Goal: Book appointment/travel/reservation

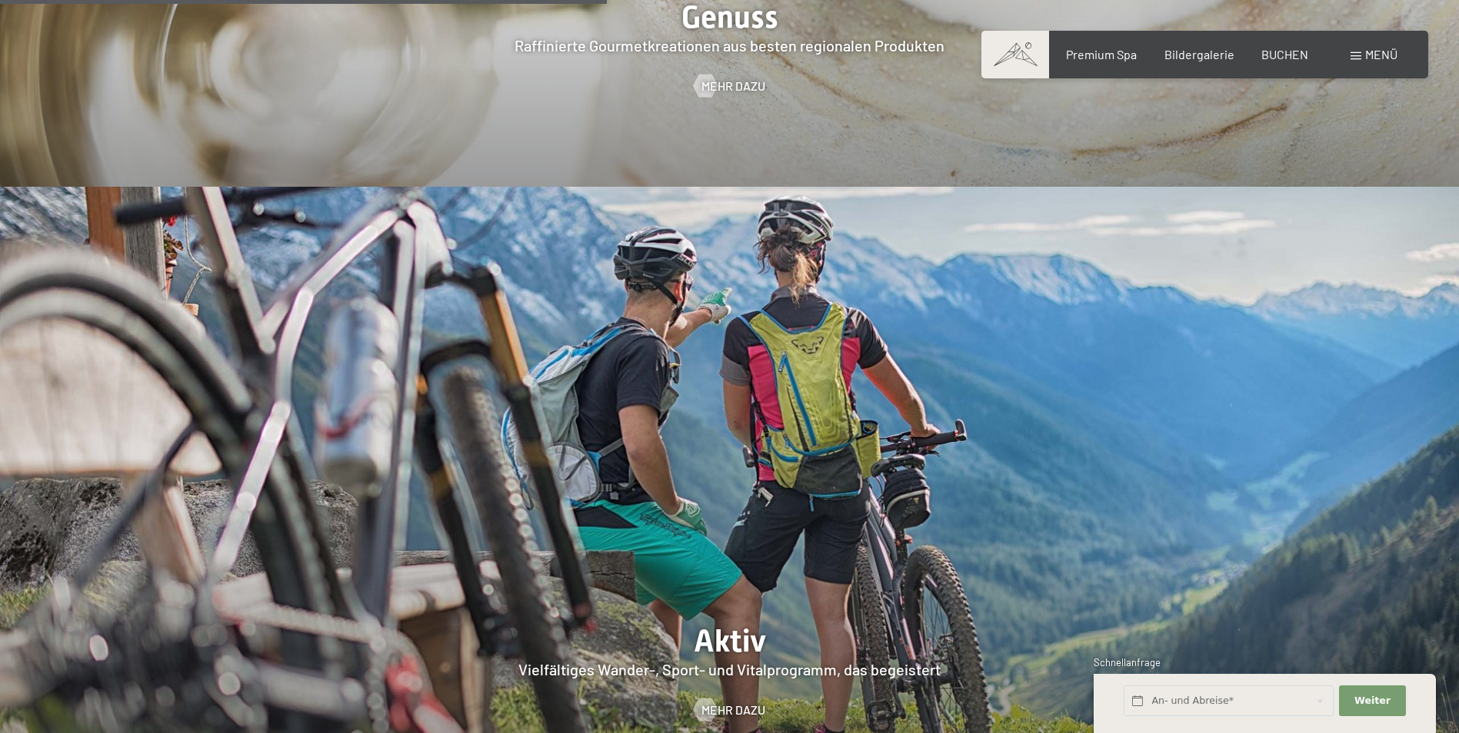
scroll to position [3229, 0]
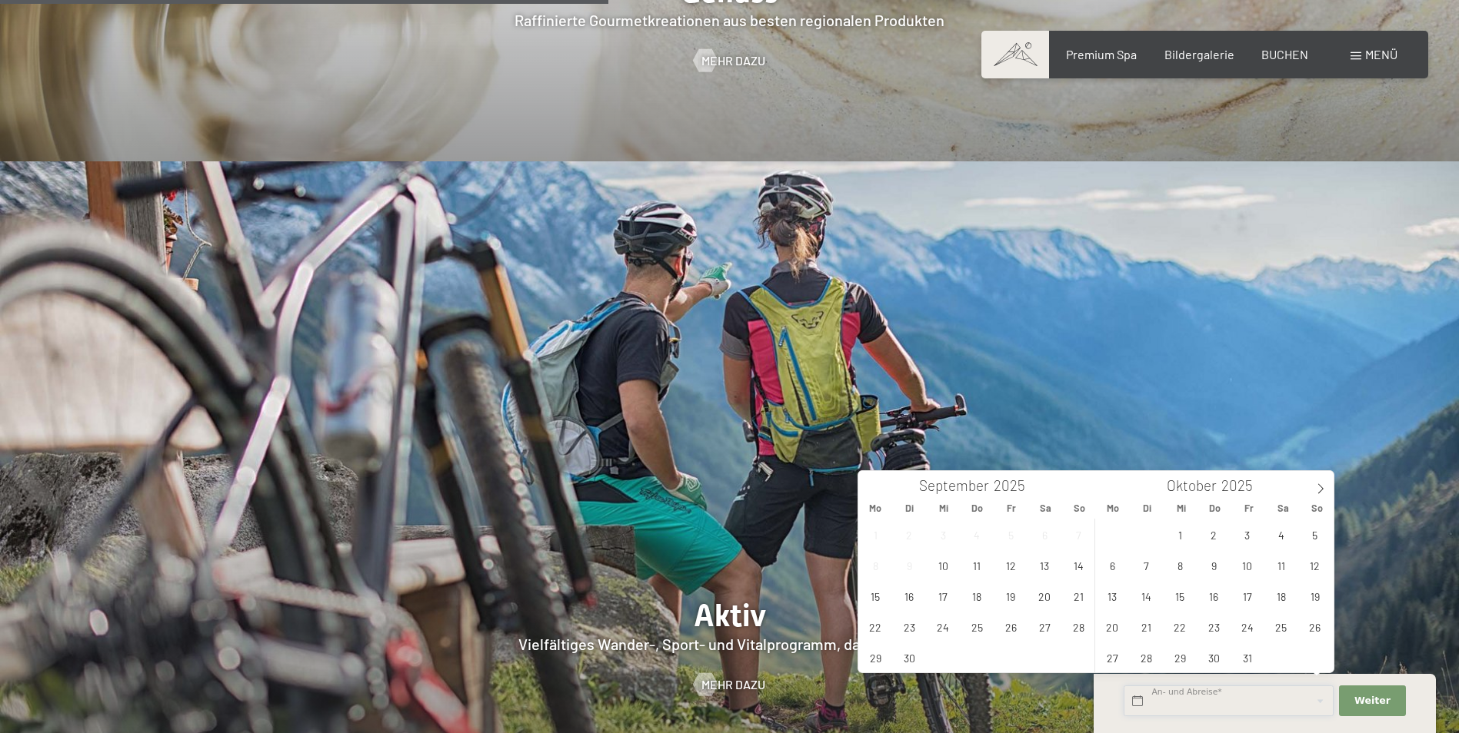
click at [1188, 698] on input "text" at bounding box center [1228, 702] width 210 height 32
click at [1284, 564] on span "11" at bounding box center [1281, 565] width 30 height 30
click at [1280, 597] on span "18" at bounding box center [1281, 596] width 30 height 30
type input "[DATE] - [DATE]"
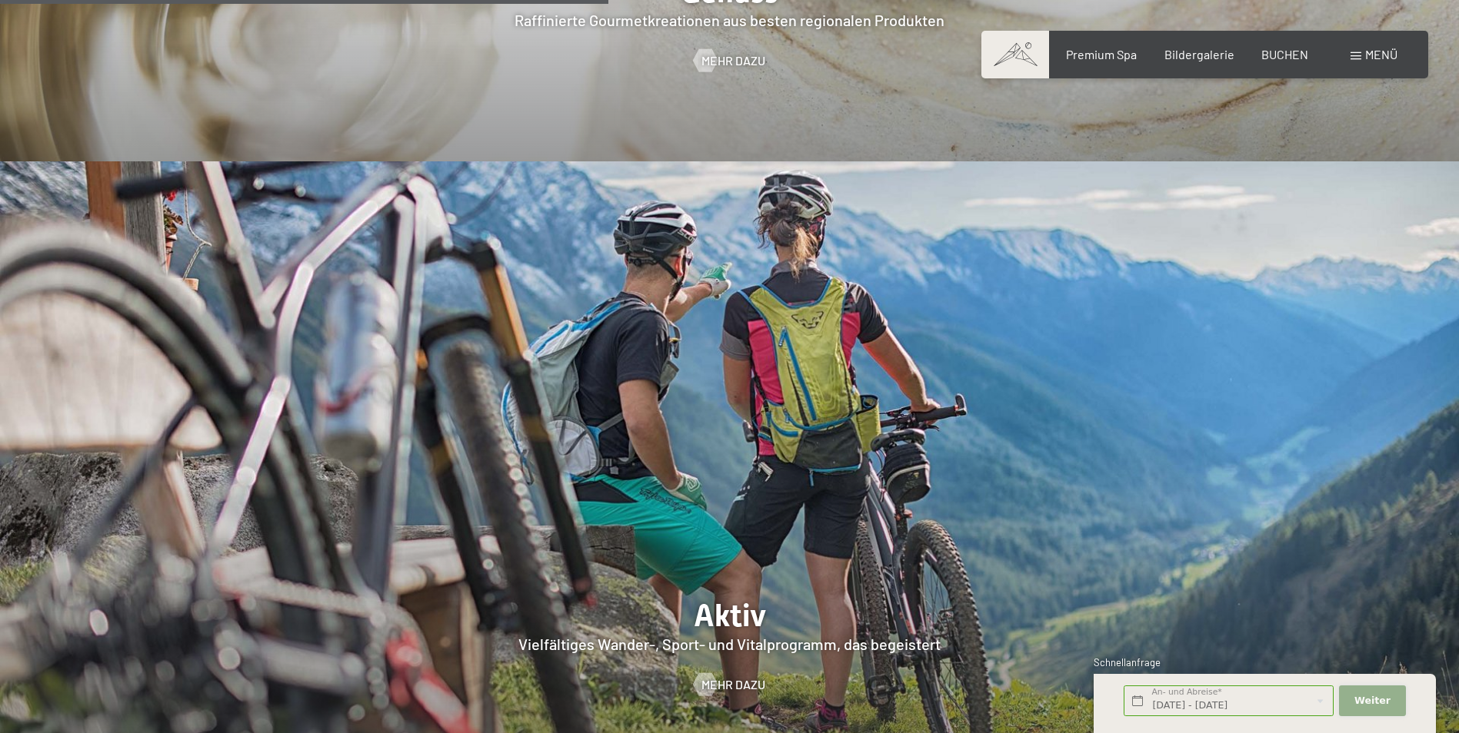
click at [1373, 703] on span "Weiter" at bounding box center [1372, 701] width 36 height 14
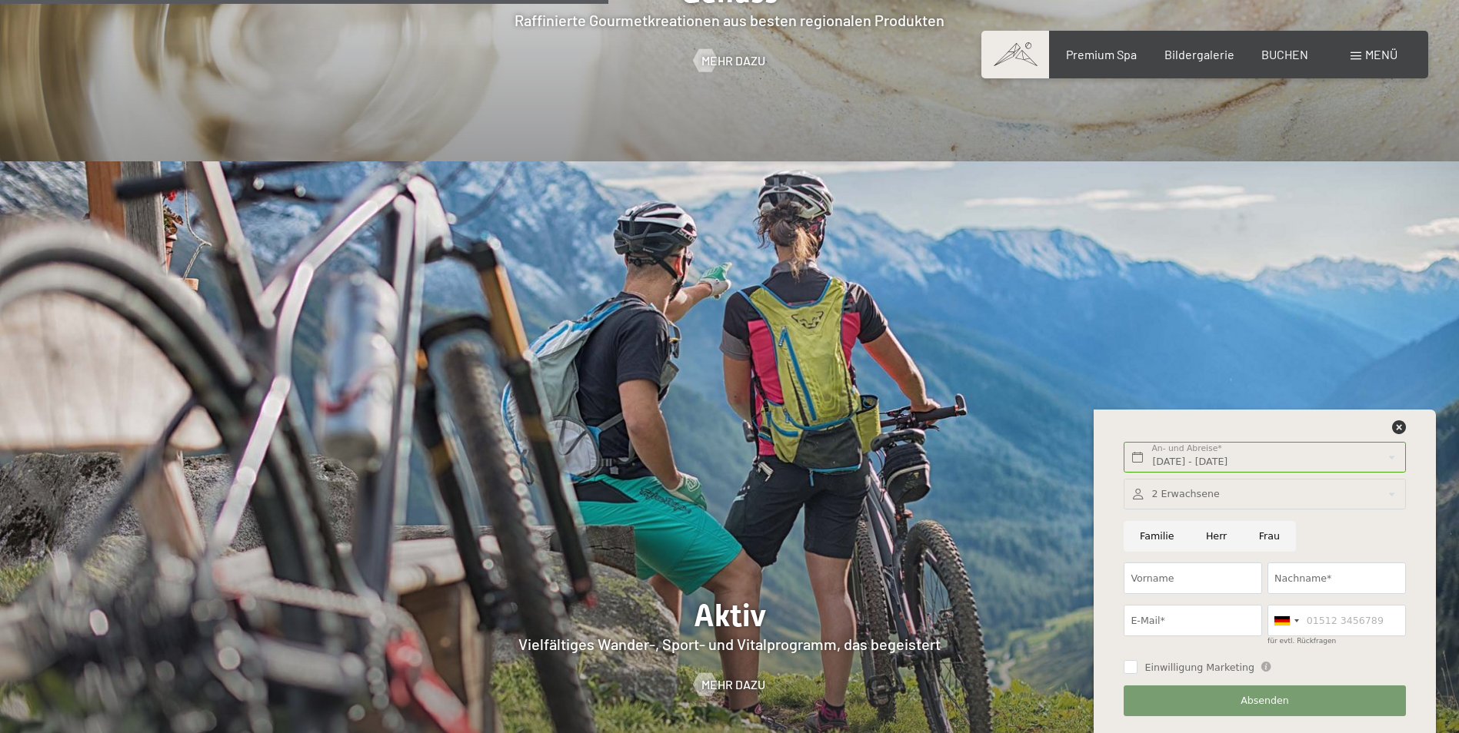
click at [1261, 530] on input "Frau" at bounding box center [1268, 537] width 53 height 32
radio input "true"
click at [1227, 495] on div at bounding box center [1263, 495] width 281 height 32
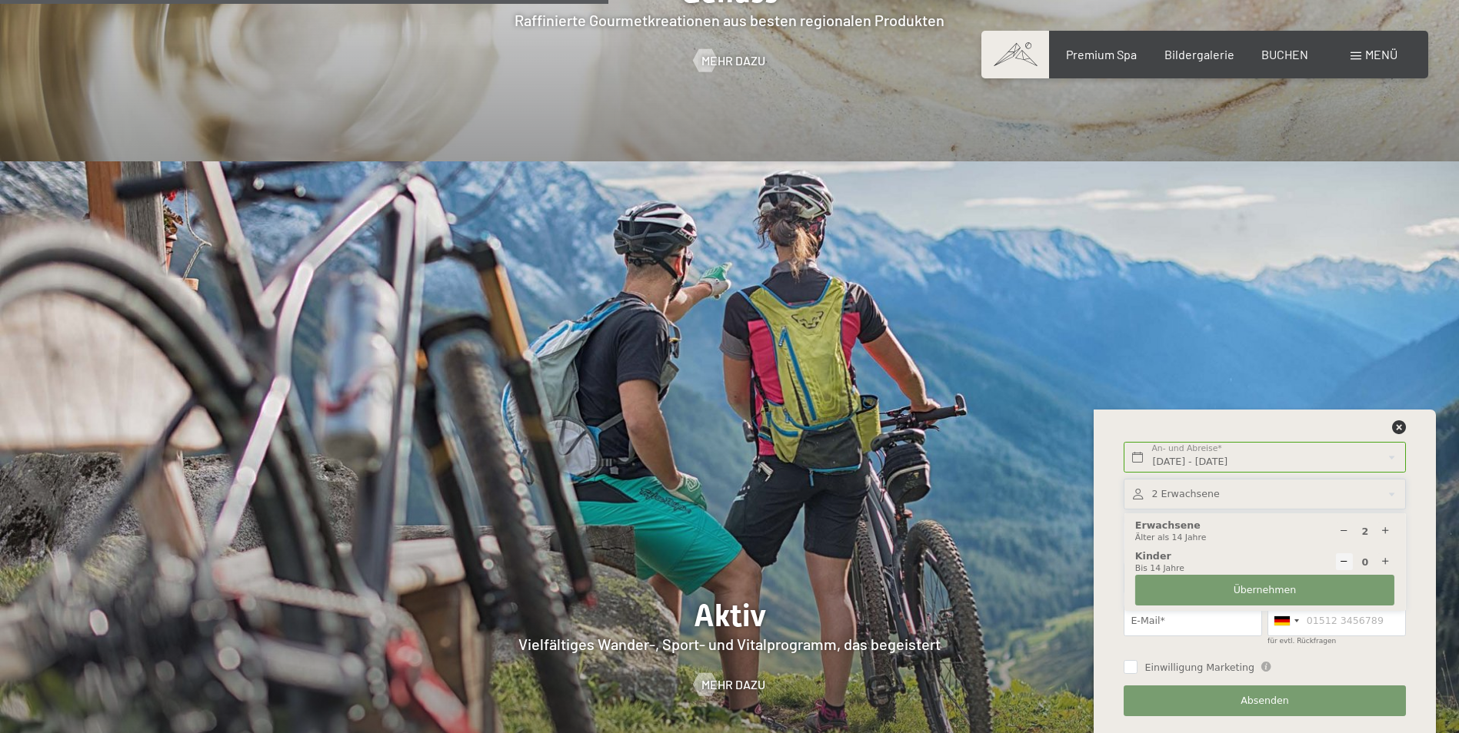
click at [1385, 560] on icon at bounding box center [1385, 562] width 10 height 10
type input "1"
select select
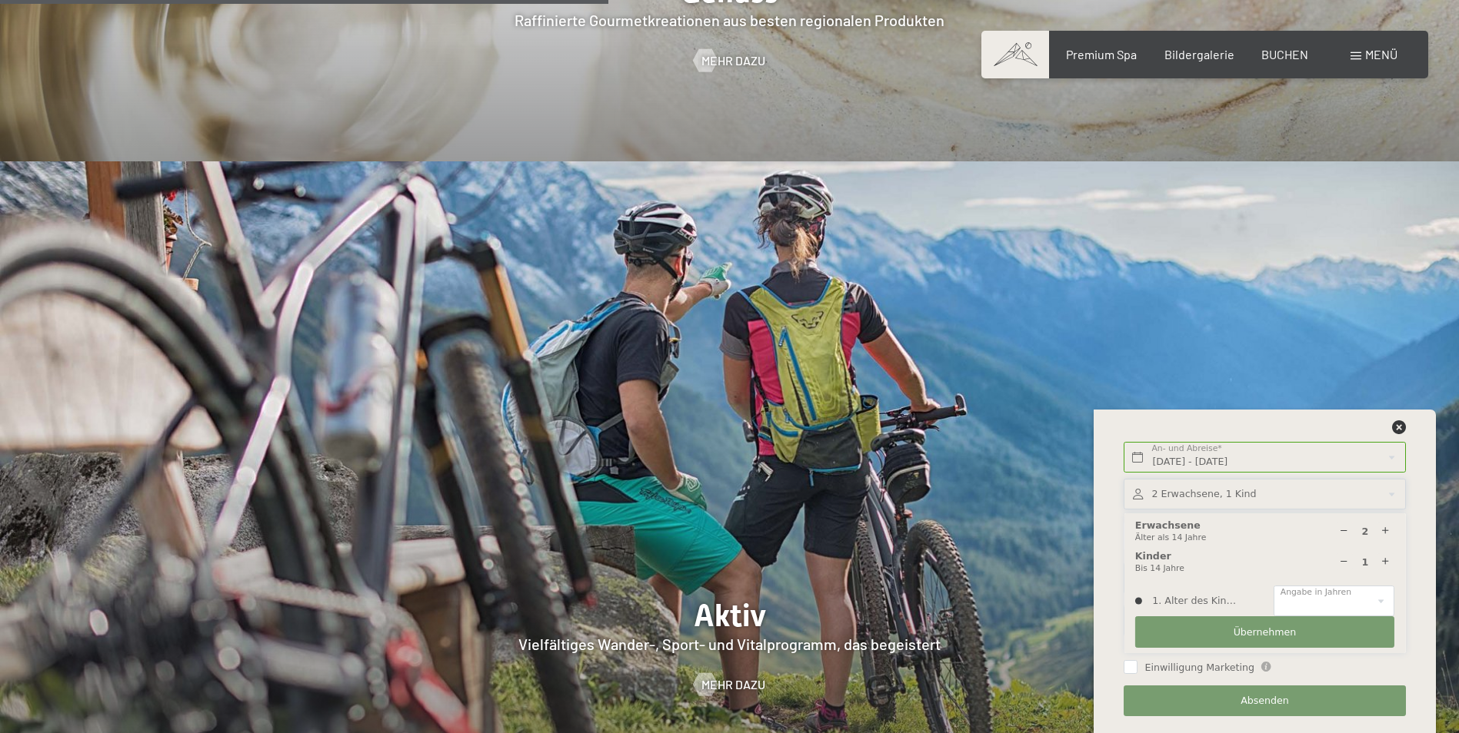
click at [1385, 560] on icon at bounding box center [1385, 562] width 10 height 10
type input "2"
select select
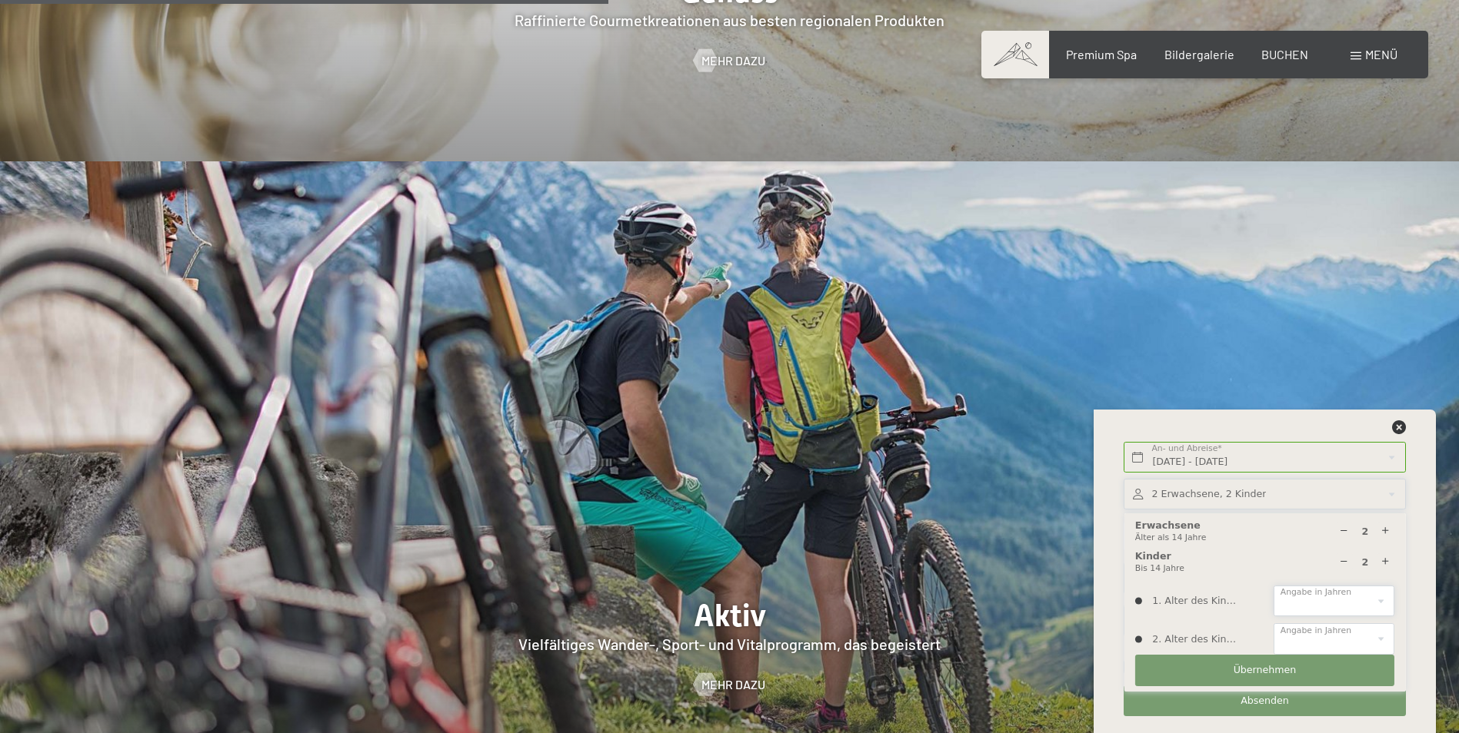
click at [1382, 604] on select "0 1 2 3 4 5 6 7 8 9 10 11 12 13 14" at bounding box center [1333, 602] width 121 height 32
select select "12"
click at [1273, 586] on select "0 1 2 3 4 5 6 7 8 9 10 11 12 13 14" at bounding box center [1333, 602] width 121 height 32
click at [1381, 641] on select "0 1 2 3 4 5 6 7 8 9 10 11 12 13 14" at bounding box center [1333, 640] width 121 height 32
select select "9"
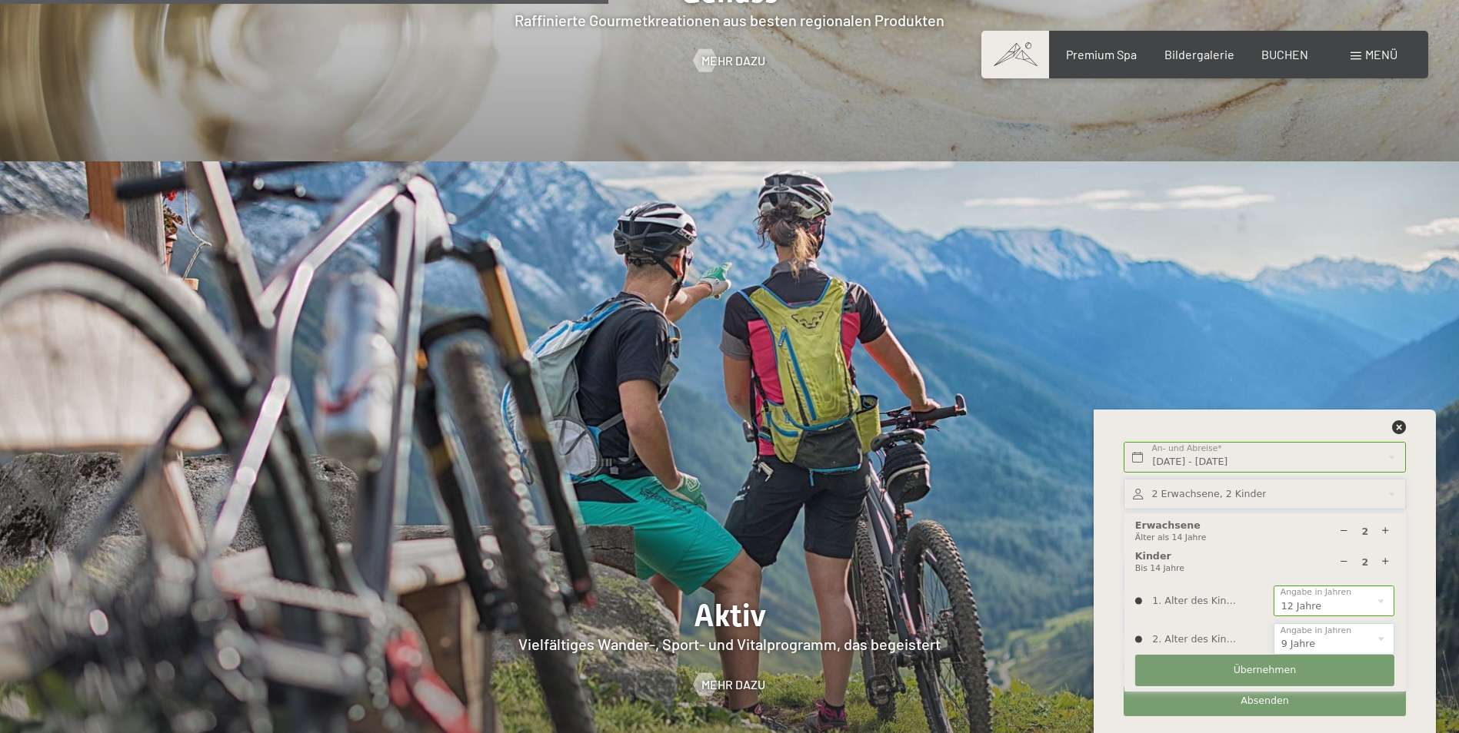
click at [1273, 624] on select "0 1 2 3 4 5 6 7 8 9 10 11 12 13 14" at bounding box center [1333, 640] width 121 height 32
click at [1268, 666] on span "Übernehmen" at bounding box center [1264, 671] width 63 height 14
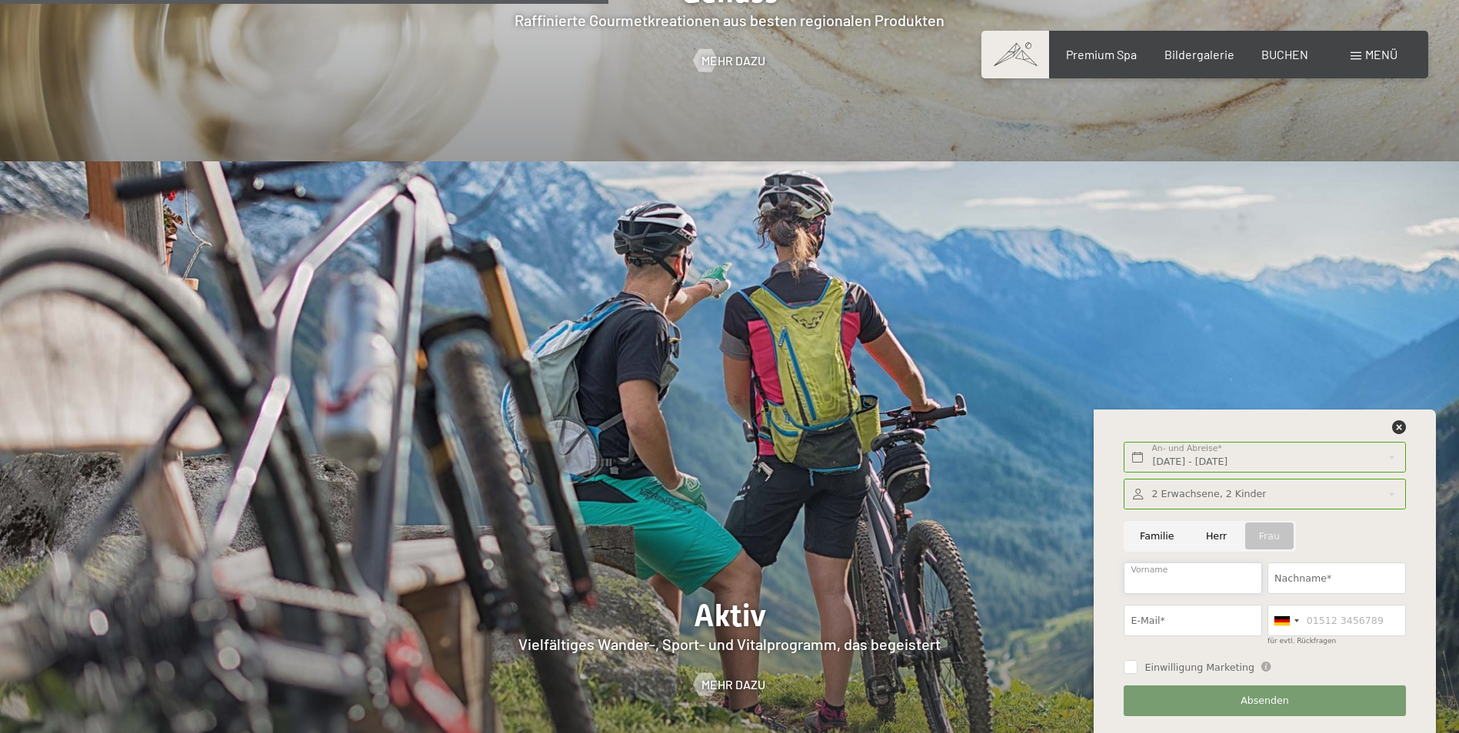
click at [1157, 577] on input "Vorname" at bounding box center [1192, 579] width 138 height 32
type input "[PERSON_NAME]"
type input "[EMAIL_ADDRESS][DOMAIN_NAME]"
type input "01788638593"
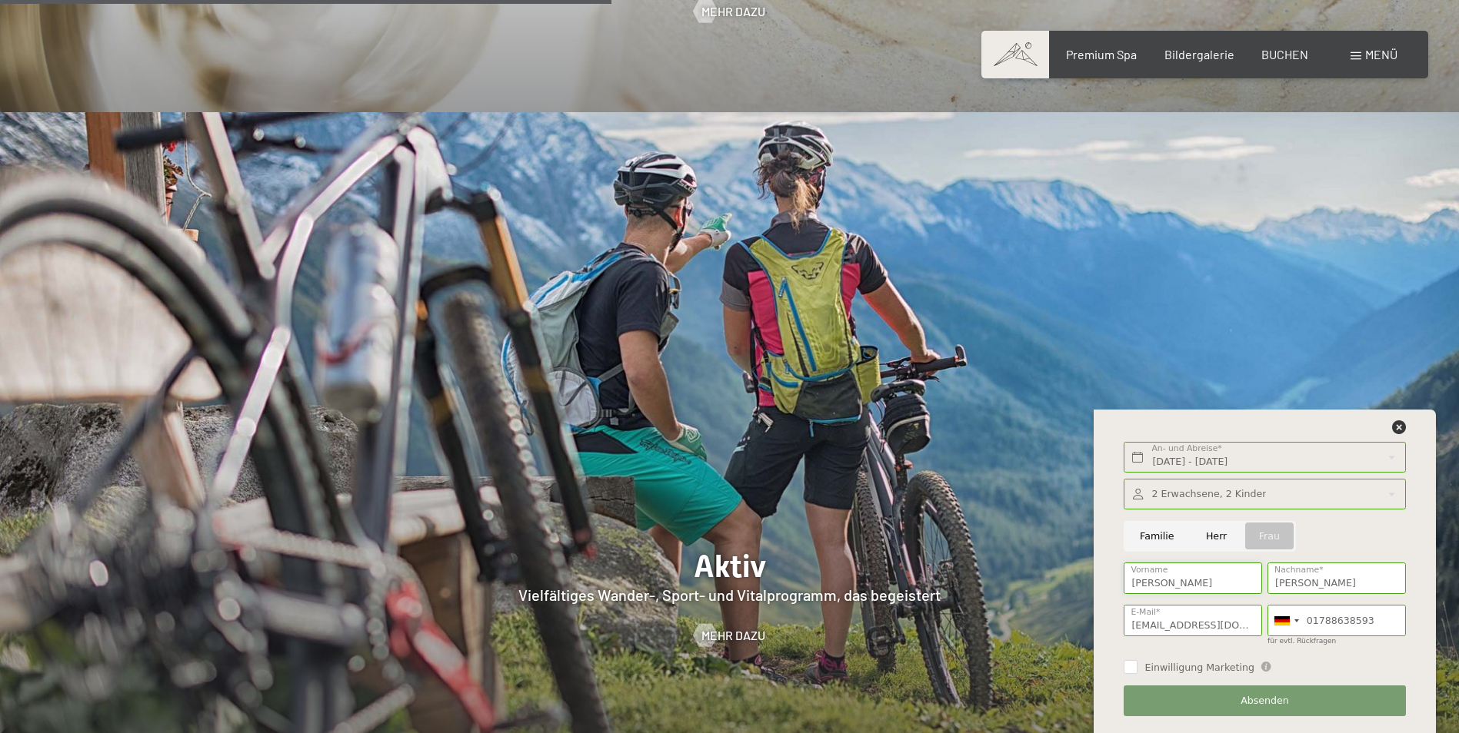
scroll to position [3306, 0]
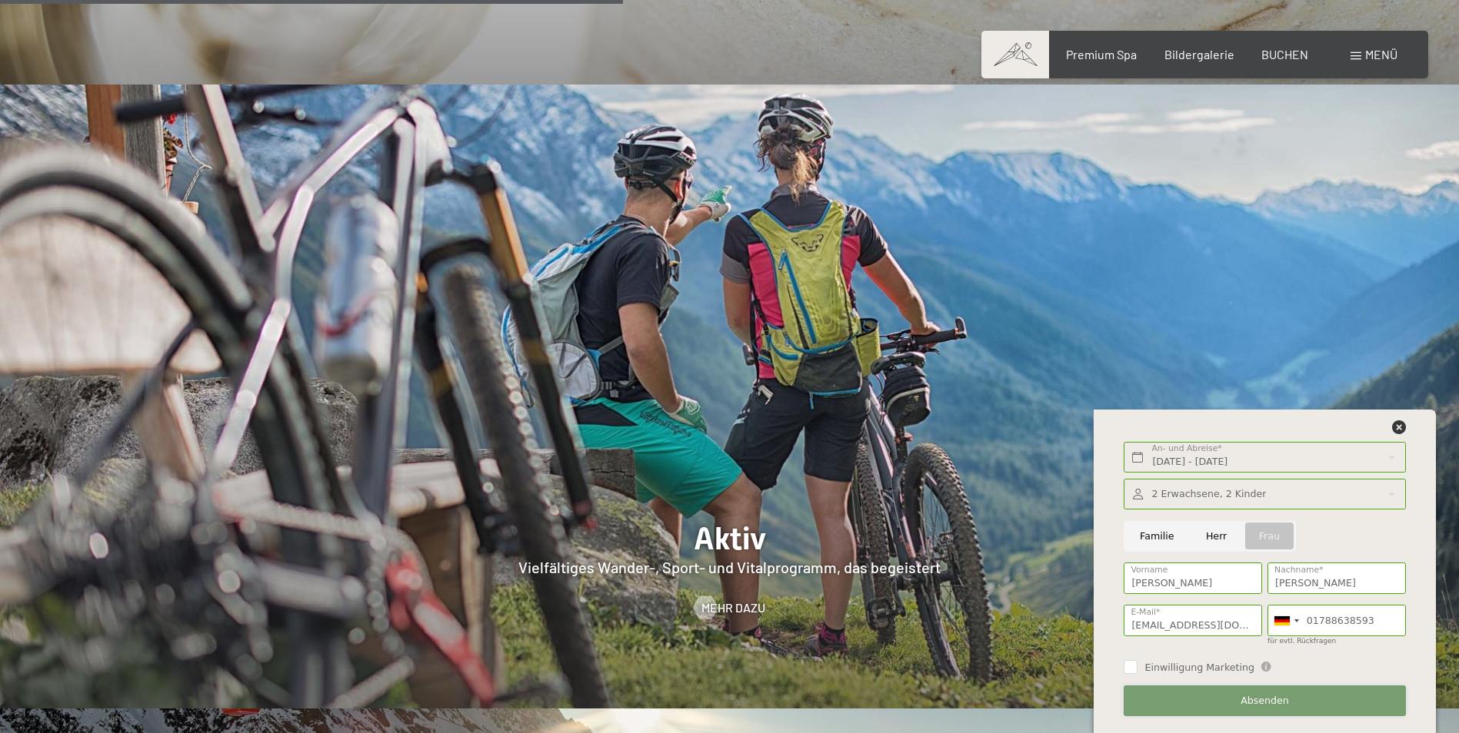
click at [1266, 703] on span "Absenden" at bounding box center [1264, 701] width 48 height 14
